Goal: Use online tool/utility: Utilize a website feature to perform a specific function

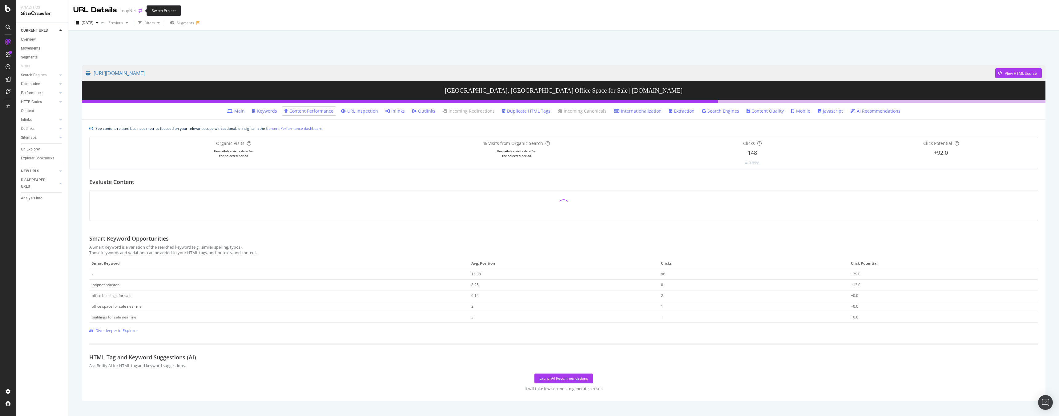
click at [139, 9] on icon "arrow-right-arrow-left" at bounding box center [141, 11] width 4 height 4
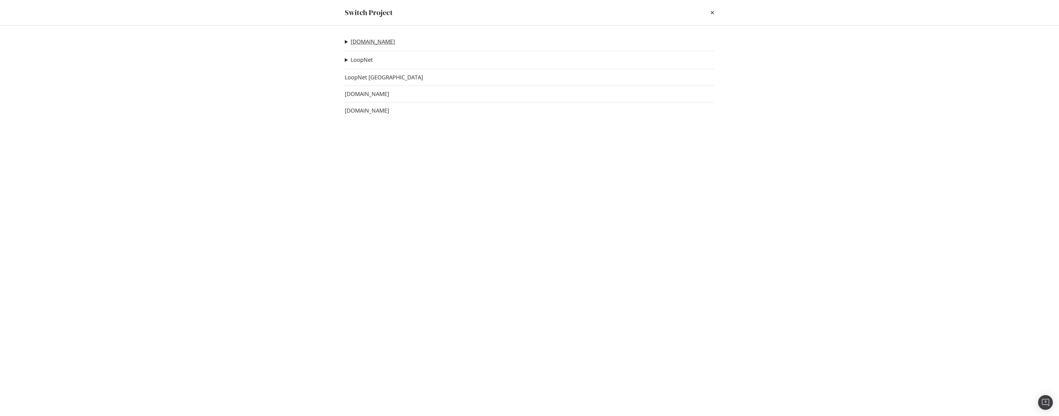
click at [363, 42] on link "[DOMAIN_NAME]" at bounding box center [373, 41] width 44 height 6
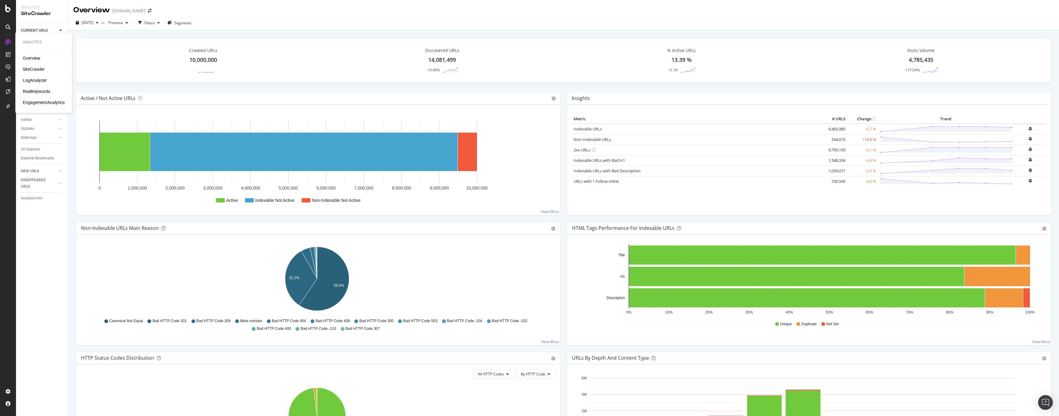
click at [37, 82] on div "LogAnalyzer" at bounding box center [35, 80] width 24 height 6
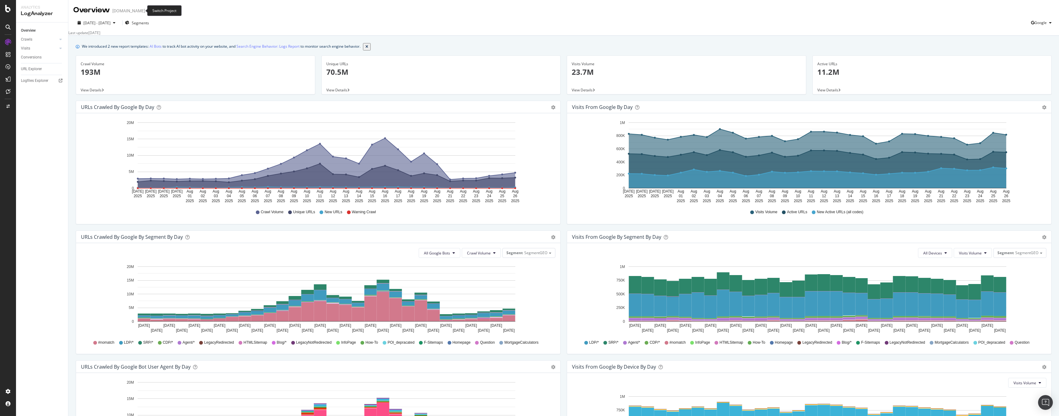
click at [148, 12] on icon "arrow-right-arrow-left" at bounding box center [150, 11] width 4 height 4
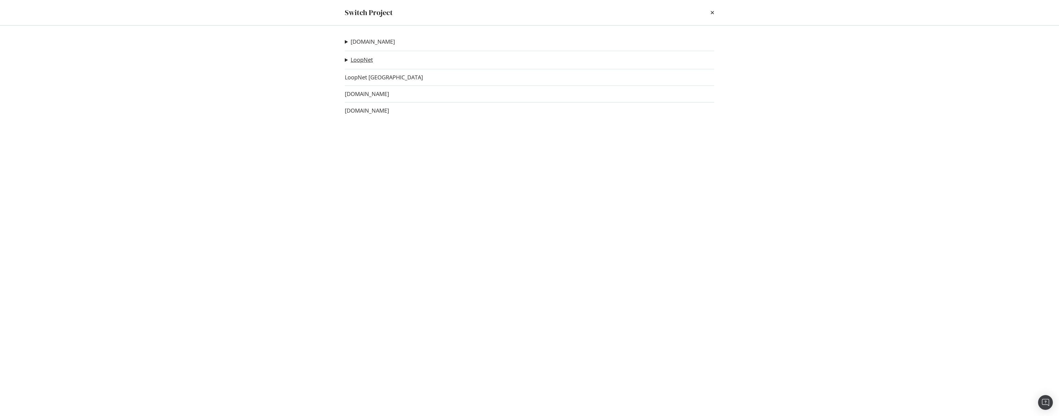
click at [367, 60] on link "LoopNet" at bounding box center [362, 60] width 22 height 6
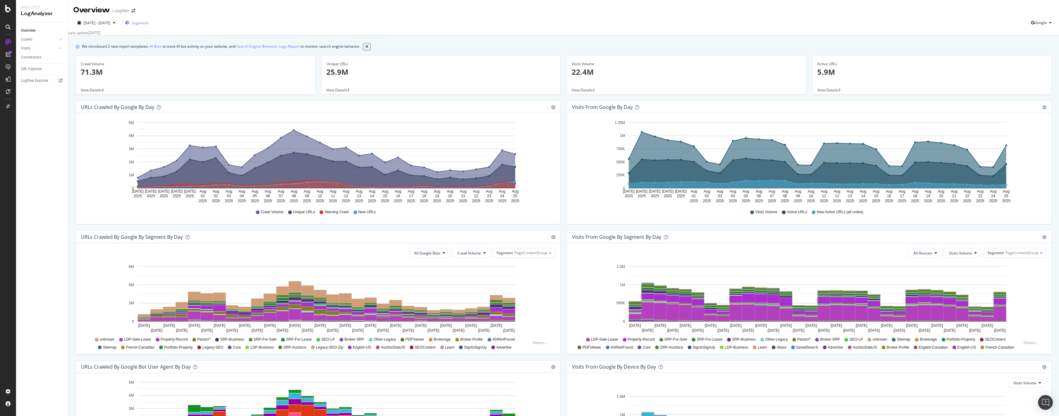
click at [149, 21] on span "Segments" at bounding box center [140, 22] width 17 height 5
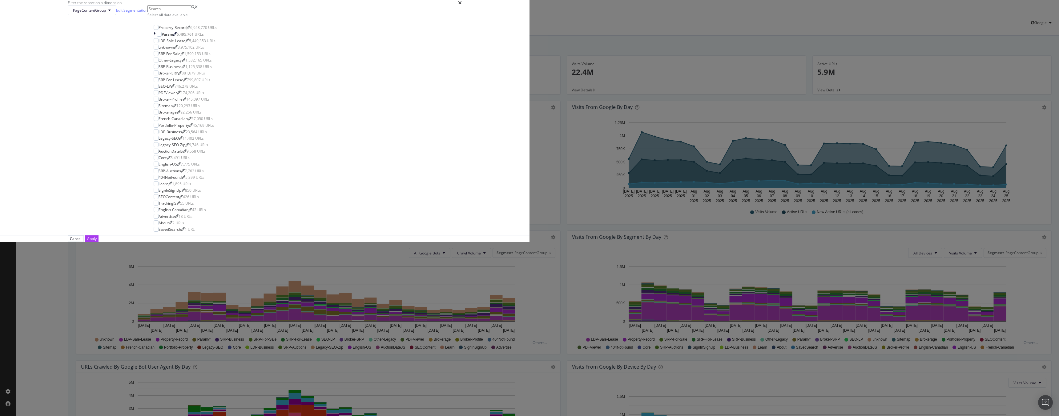
click at [462, 5] on icon "times" at bounding box center [460, 2] width 4 height 5
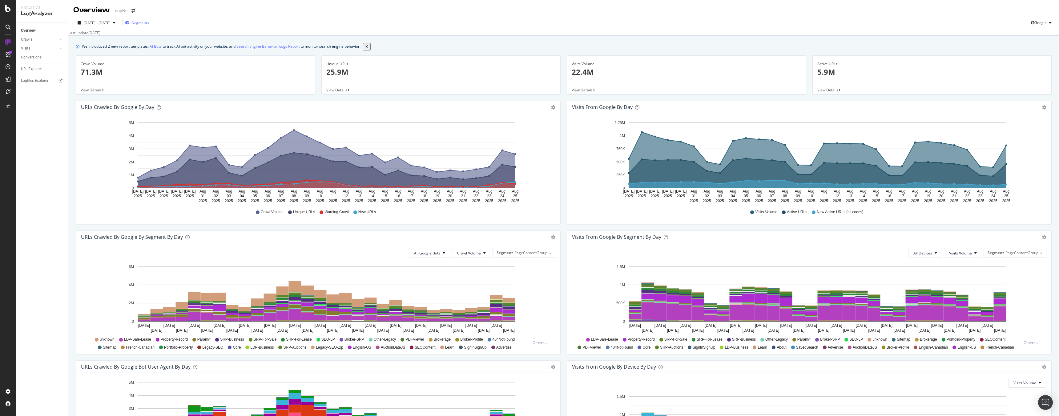
click at [149, 24] on span "Segments" at bounding box center [140, 22] width 17 height 5
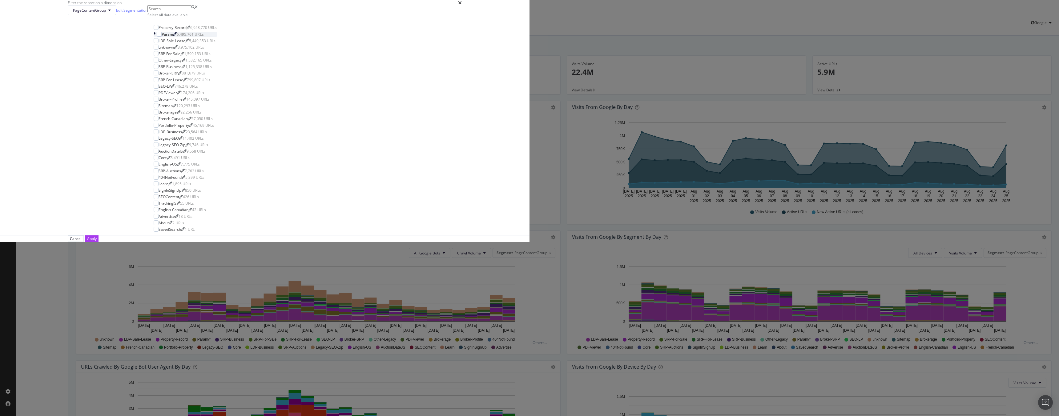
click at [156, 37] on icon "modal" at bounding box center [155, 34] width 2 height 5
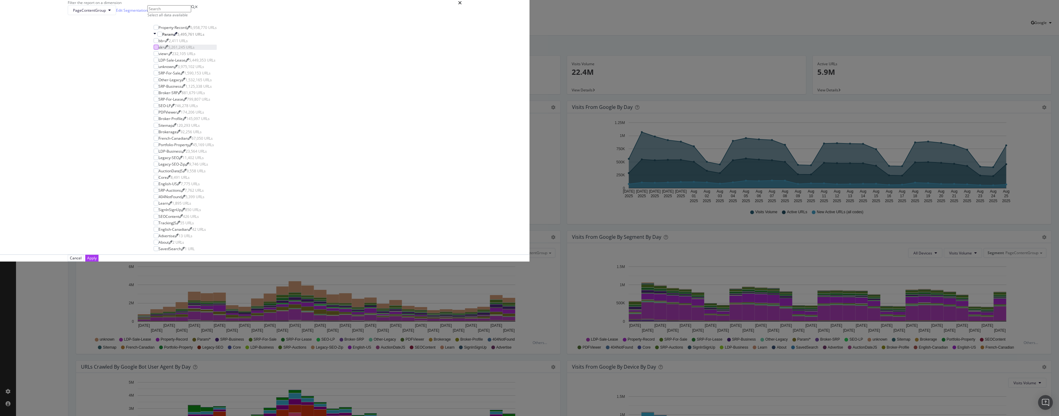
click at [159, 50] on div "modal" at bounding box center [156, 47] width 5 height 5
click at [97, 261] on div "Apply" at bounding box center [92, 258] width 10 height 5
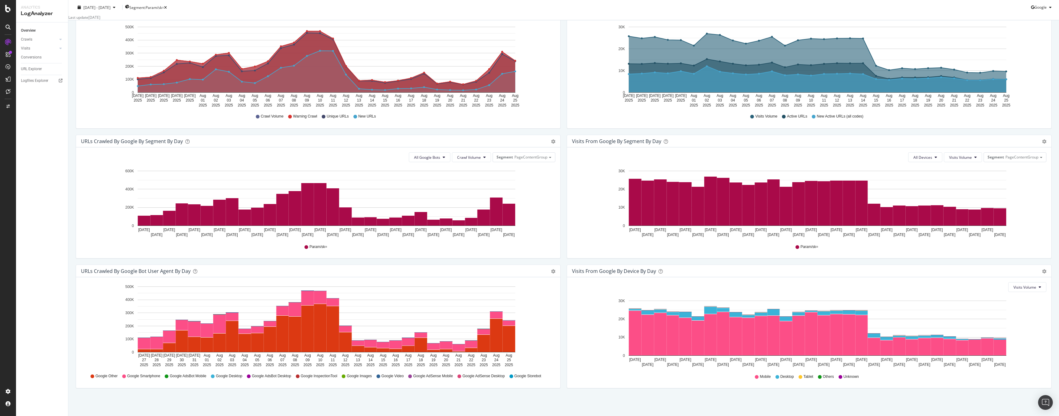
scroll to position [97, 0]
click at [59, 268] on div "Overview Crawls Daily Distribution Segments Distribution HTTP Codes Resources V…" at bounding box center [42, 219] width 52 height 394
